Goal: Navigation & Orientation: Find specific page/section

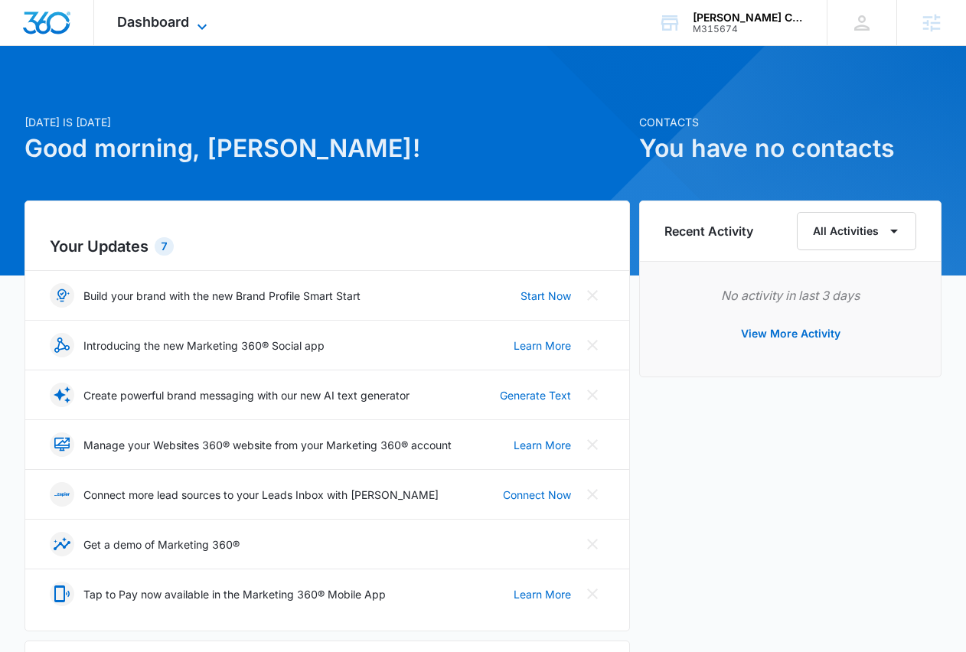
click at [182, 22] on span "Dashboard" at bounding box center [153, 22] width 72 height 16
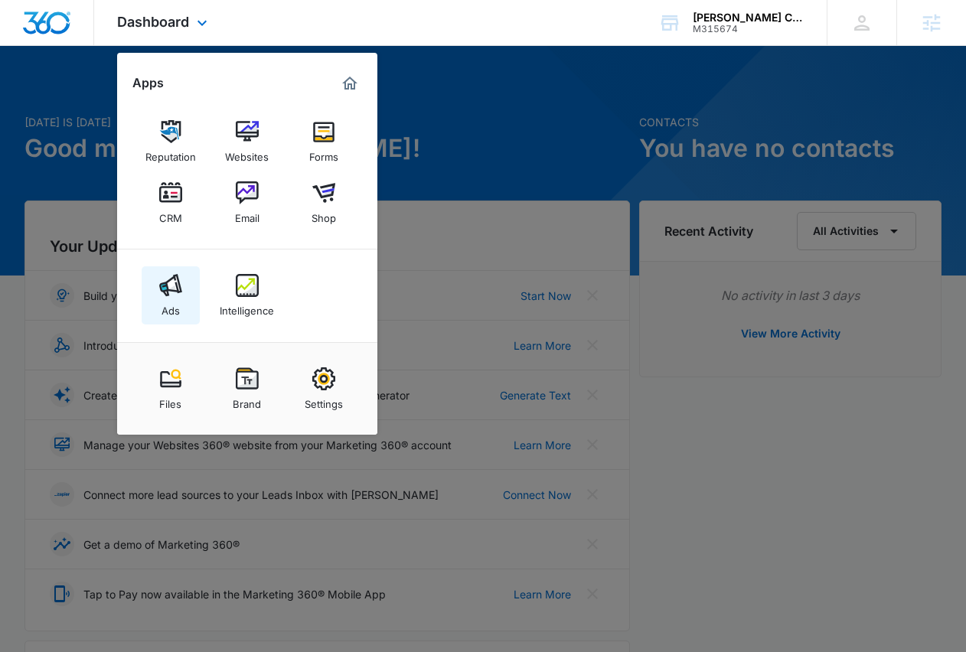
click at [162, 278] on img at bounding box center [170, 285] width 23 height 23
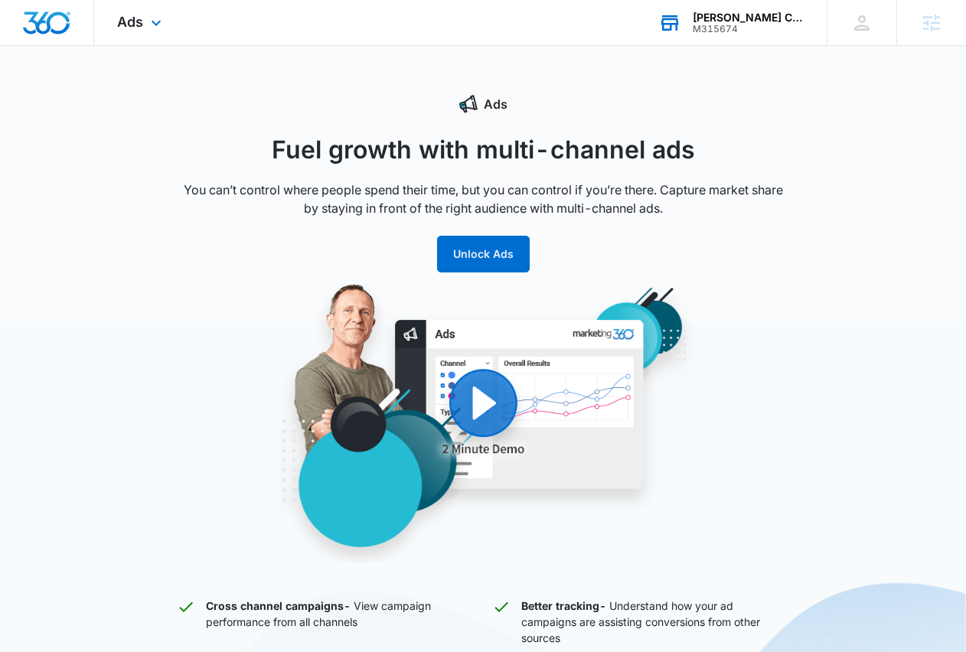
click at [737, 11] on div "[PERSON_NAME] Contractor [DOMAIN_NAME]" at bounding box center [749, 17] width 112 height 12
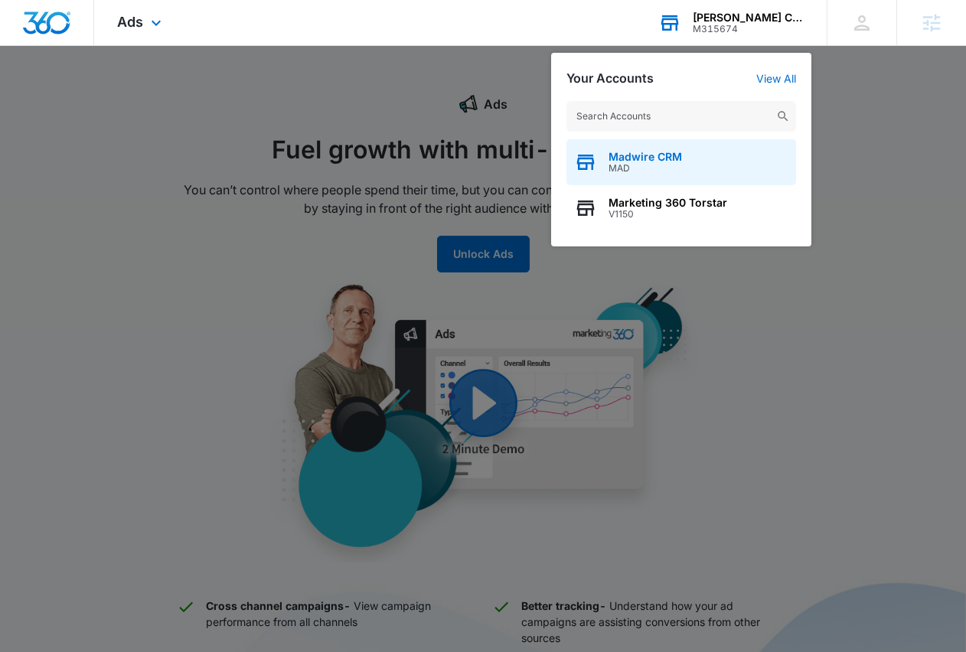
click at [699, 176] on div "Madwire CRM MAD" at bounding box center [681, 162] width 230 height 46
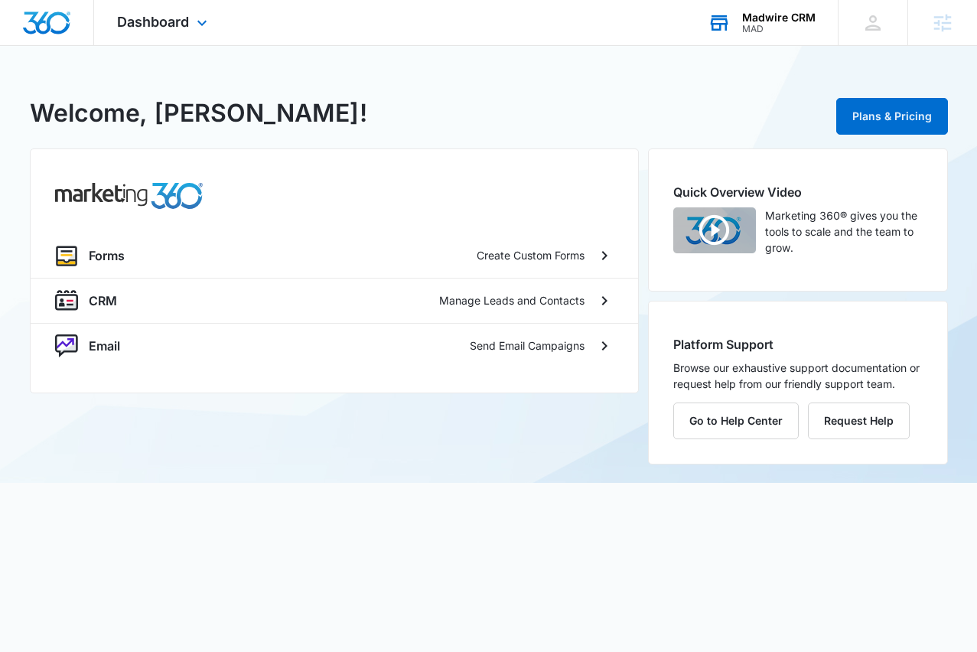
click at [141, 31] on div "Dashboard Apps Forms CRM Email Settings" at bounding box center [164, 22] width 140 height 45
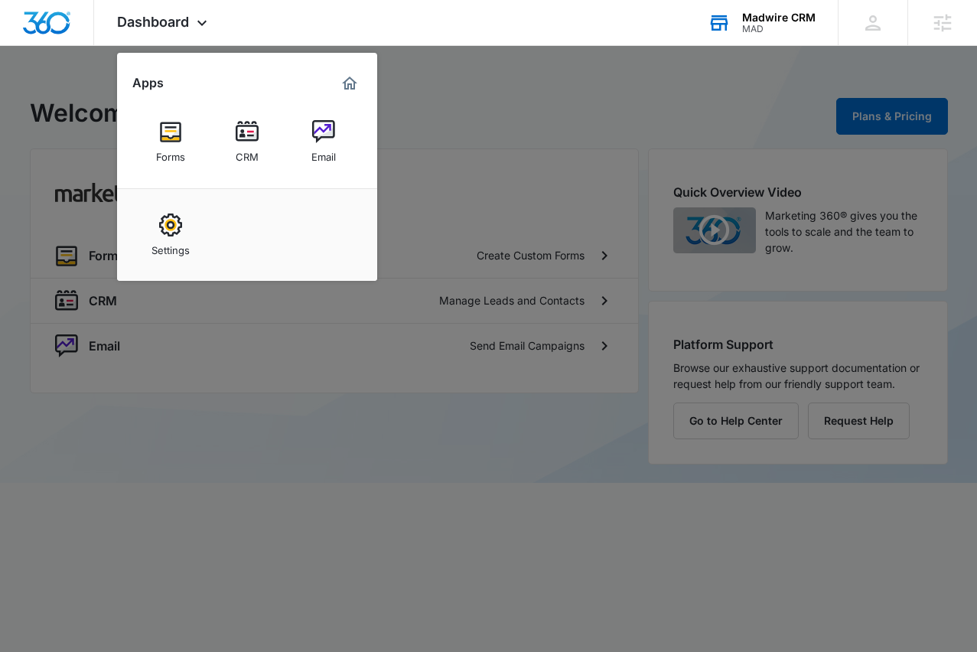
click at [445, 110] on div at bounding box center [488, 326] width 977 height 652
